Goal: Obtain resource: Download file/media

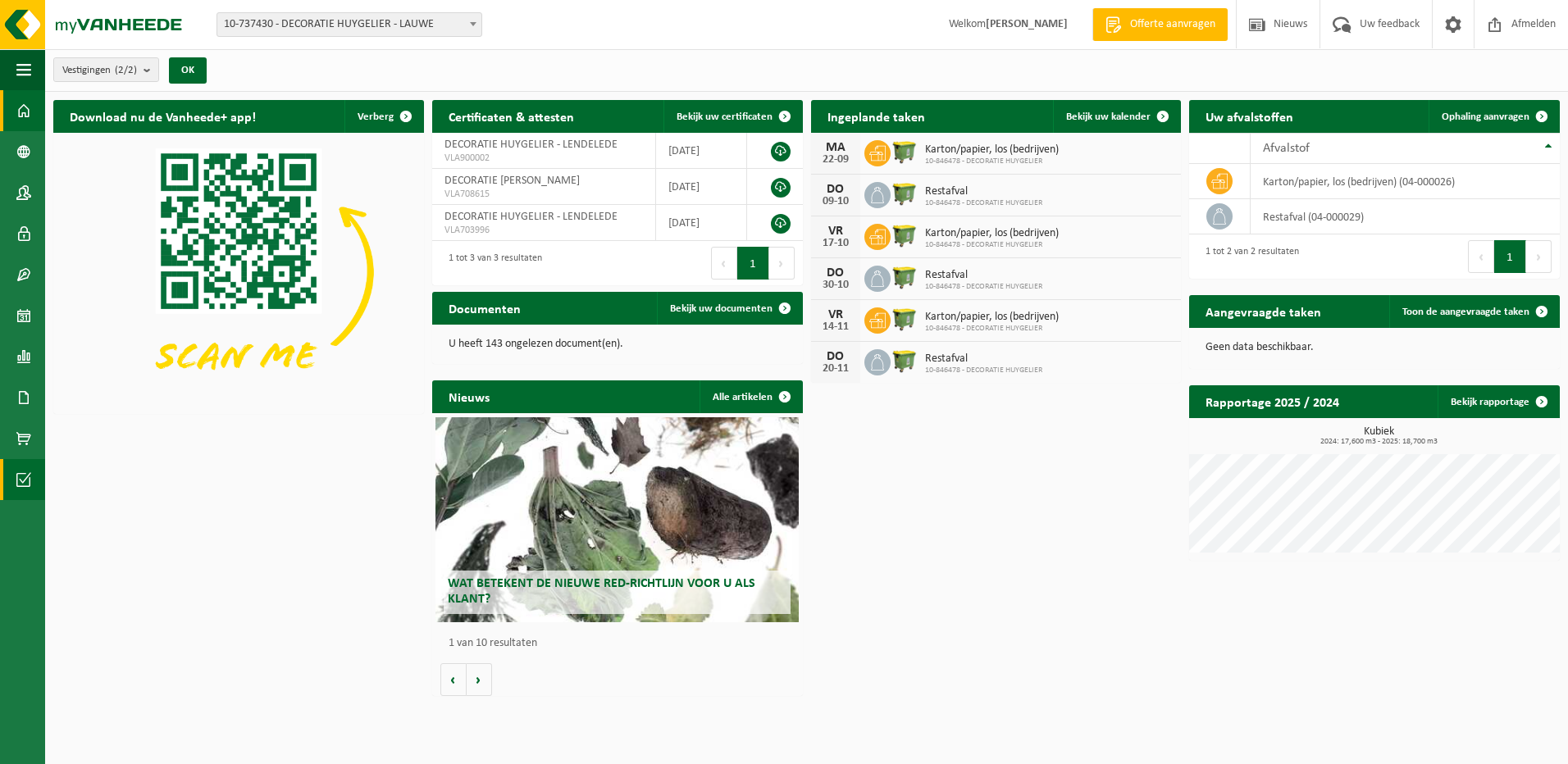
click at [20, 470] on span at bounding box center [24, 480] width 15 height 41
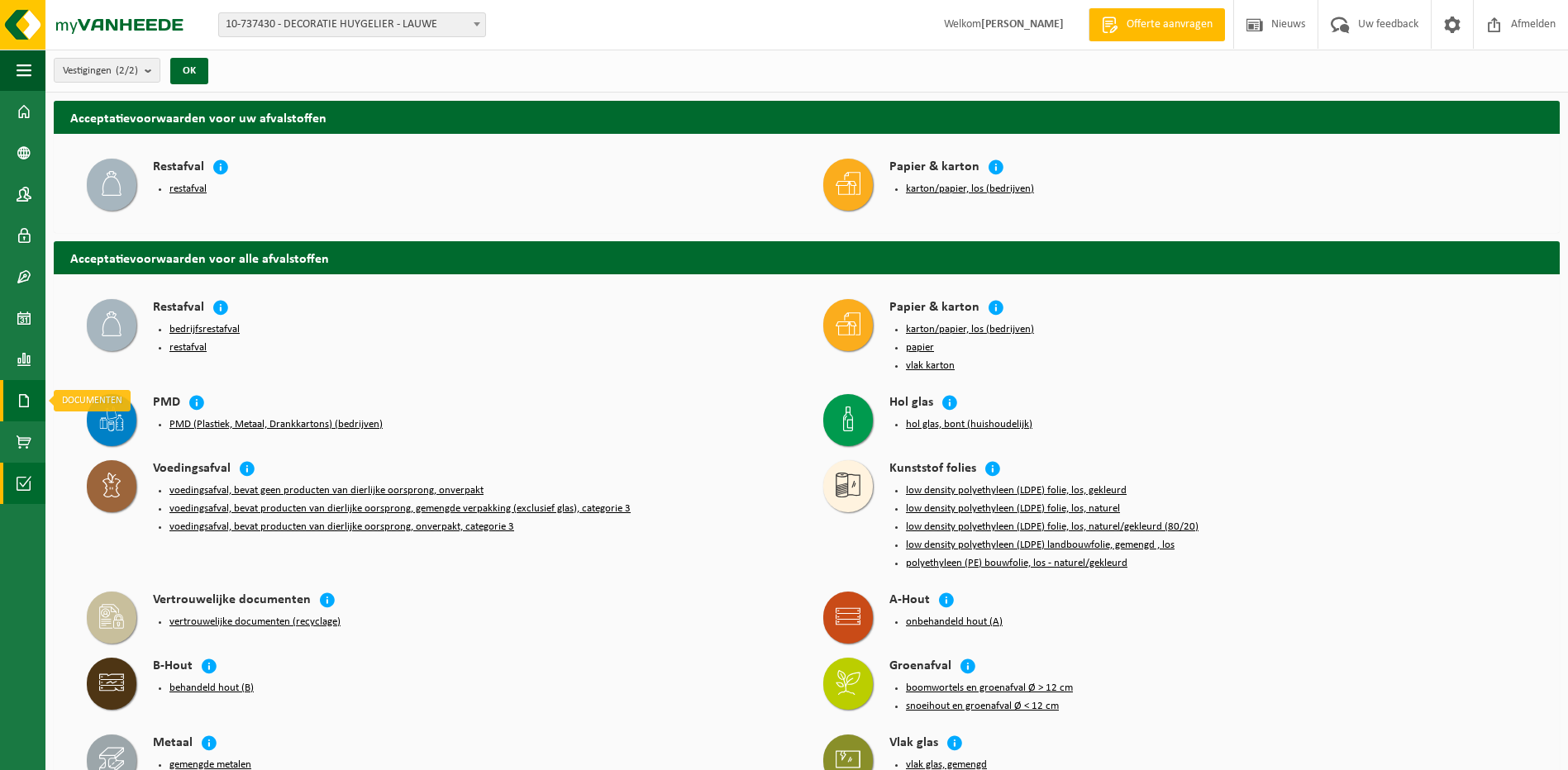
click at [25, 403] on span at bounding box center [24, 401] width 15 height 42
click at [118, 402] on span "Facturen" at bounding box center [117, 401] width 44 height 32
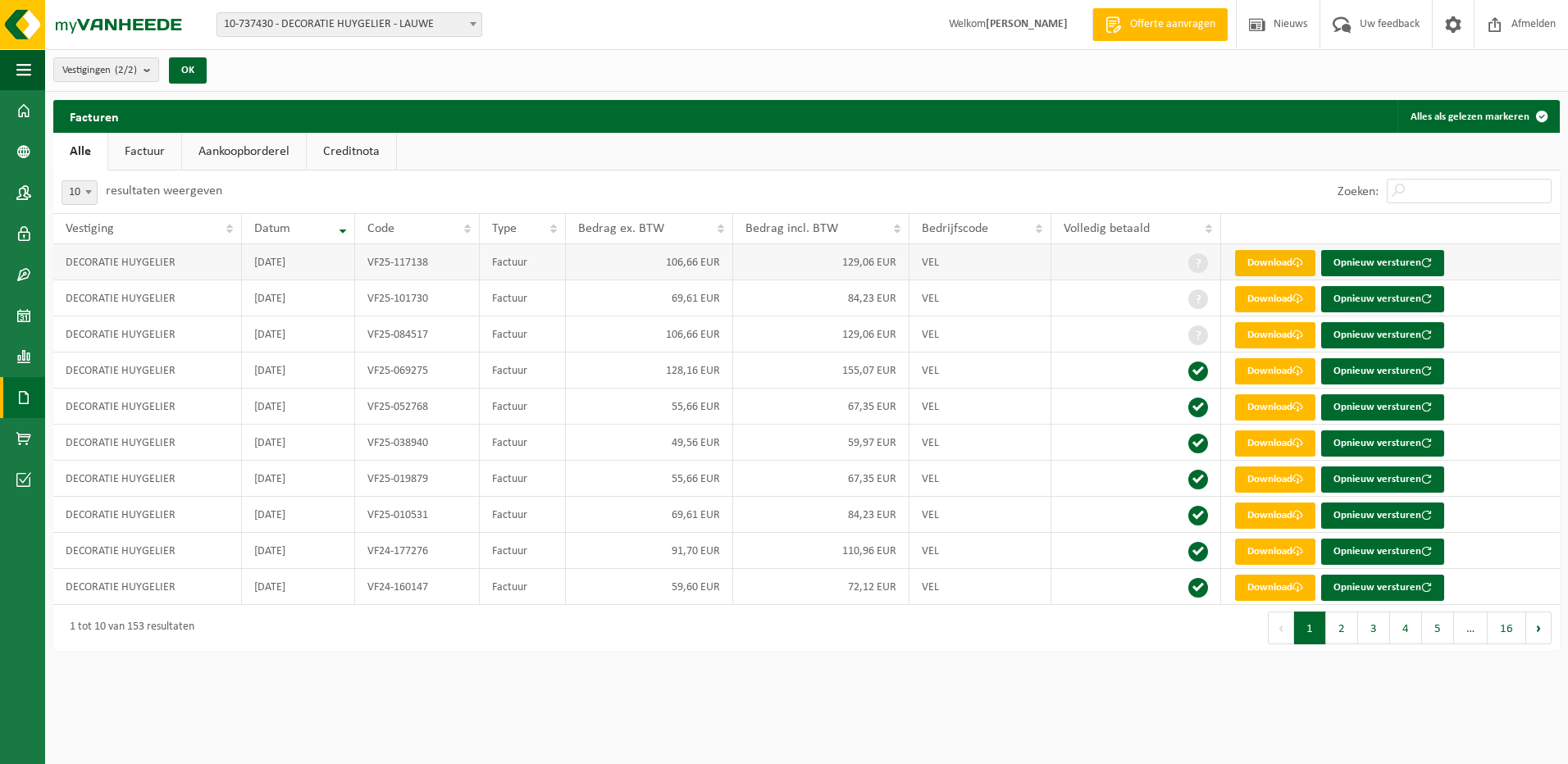
click at [1281, 258] on link "Download" at bounding box center [1275, 264] width 80 height 26
